Goal: Information Seeking & Learning: Find specific fact

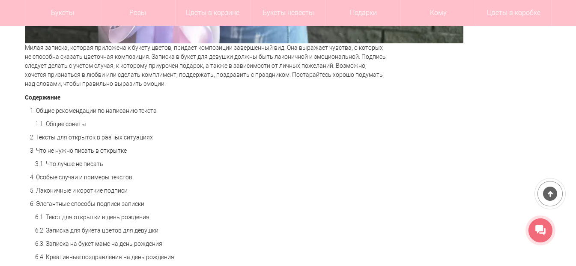
scroll to position [600, 0]
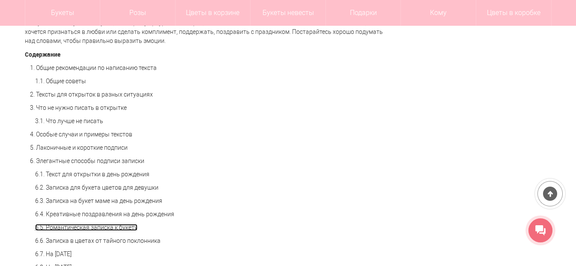
click at [97, 228] on link "6.5. Романтическая записка к букету" at bounding box center [86, 227] width 102 height 7
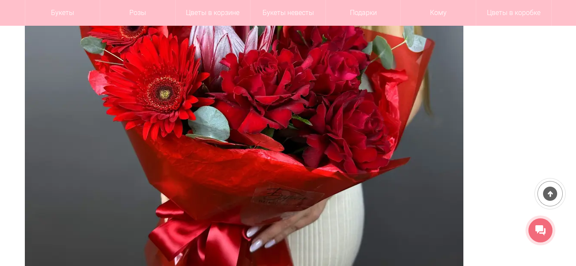
scroll to position [3587, 0]
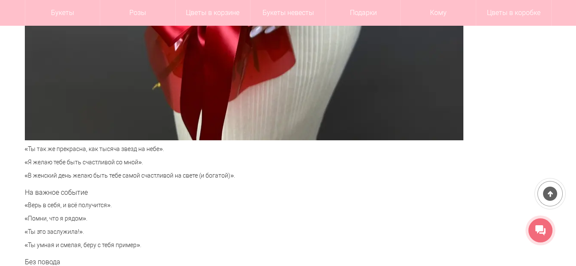
drag, startPoint x: 164, startPoint y: 149, endPoint x: 22, endPoint y: 150, distance: 141.9
copy p "«Ты так же прекрасна, как тысяча звезд на небе»."
click at [77, 231] on p "«Ты это заслужила!»." at bounding box center [207, 231] width 364 height 9
drag, startPoint x: 79, startPoint y: 231, endPoint x: 30, endPoint y: 231, distance: 49.3
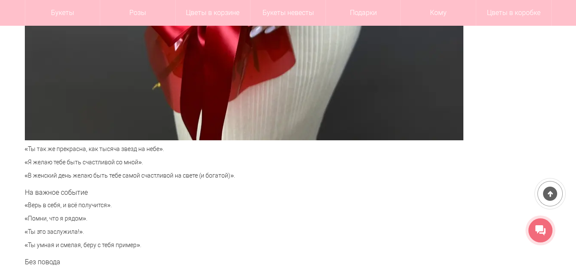
click at [30, 231] on p "«Ты это заслужила!»." at bounding box center [207, 231] width 364 height 9
copy p "Ты это заслужила!"
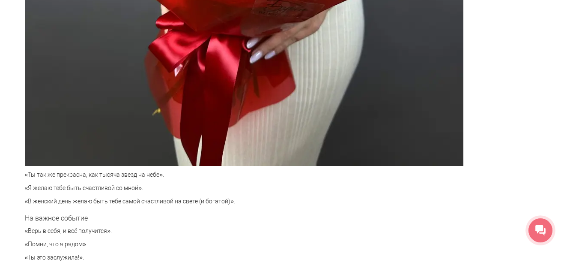
scroll to position [0, 0]
